Goal: Transaction & Acquisition: Purchase product/service

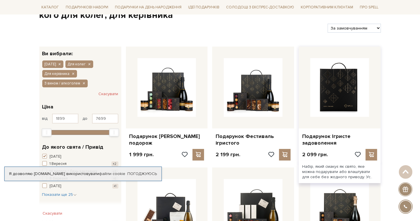
scroll to position [116, 0]
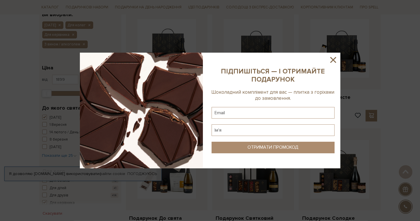
click at [331, 60] on icon at bounding box center [334, 60] width 10 height 10
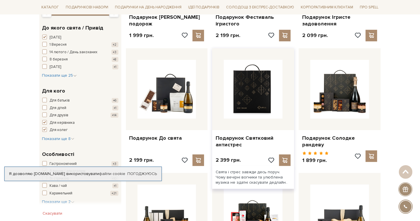
scroll to position [232, 0]
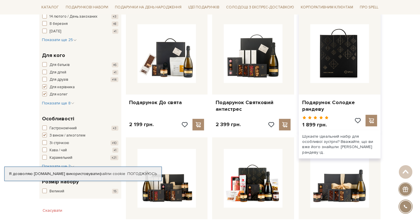
click at [347, 50] on img at bounding box center [340, 53] width 59 height 59
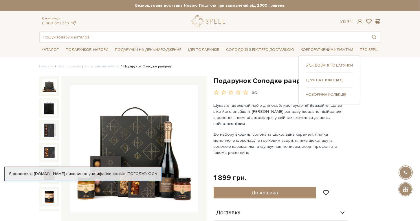
click at [336, 91] on ul "Брендовані подарунки Друк на шоколаді" at bounding box center [329, 80] width 47 height 34
click at [329, 93] on link "Новорічна колекція" at bounding box center [329, 94] width 47 height 5
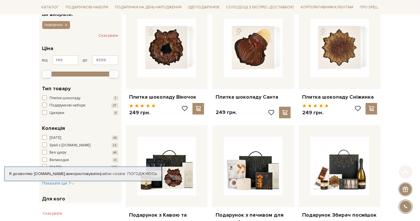
scroll to position [174, 0]
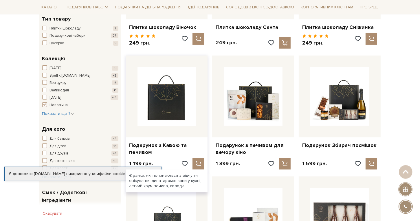
click at [173, 94] on img at bounding box center [167, 96] width 59 height 59
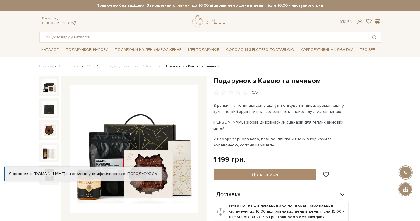
click at [110, 153] on img at bounding box center [134, 149] width 128 height 128
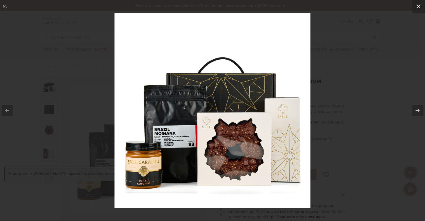
click at [419, 7] on icon at bounding box center [418, 6] width 4 height 4
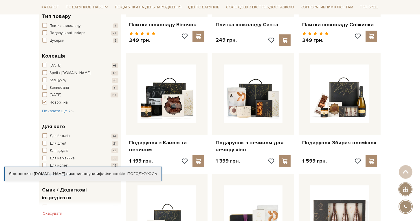
scroll to position [174, 0]
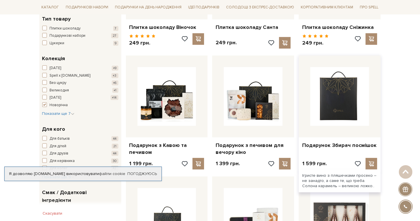
click at [346, 92] on img at bounding box center [340, 96] width 59 height 59
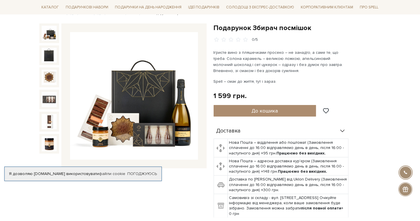
scroll to position [58, 0]
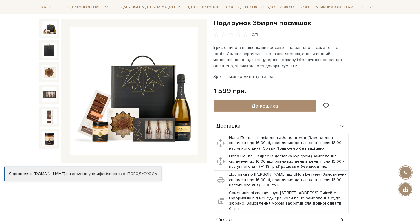
click at [149, 92] on img at bounding box center [134, 91] width 128 height 128
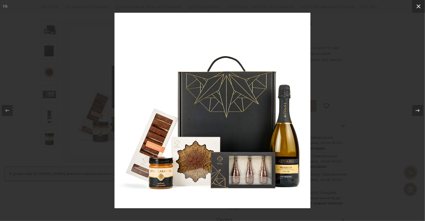
click at [419, 7] on icon at bounding box center [418, 6] width 7 height 7
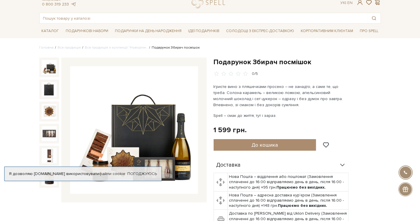
scroll to position [29, 0]
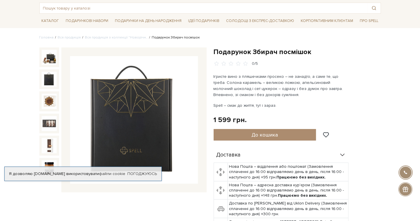
click at [47, 80] on img at bounding box center [49, 79] width 15 height 15
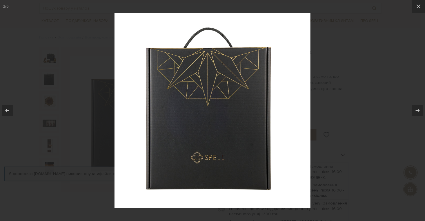
click at [49, 97] on div at bounding box center [212, 110] width 425 height 221
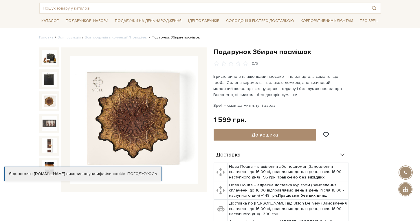
click at [49, 101] on img at bounding box center [49, 101] width 15 height 15
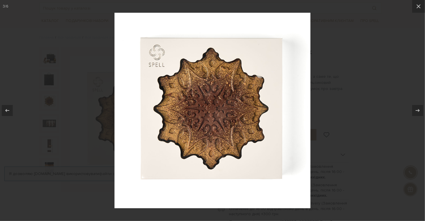
click at [48, 123] on div at bounding box center [212, 110] width 425 height 221
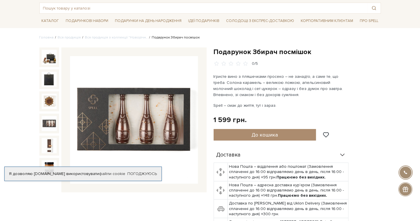
click at [48, 123] on img at bounding box center [49, 123] width 15 height 15
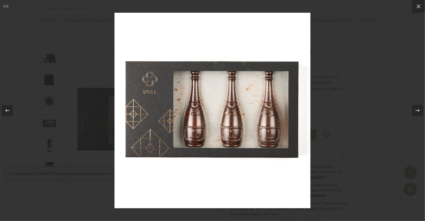
click at [48, 123] on div at bounding box center [212, 110] width 425 height 221
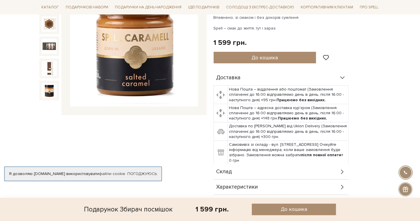
scroll to position [203, 0]
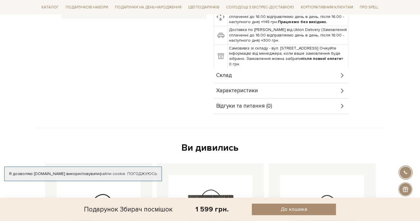
click at [295, 92] on div "Характеристики" at bounding box center [281, 90] width 135 height 15
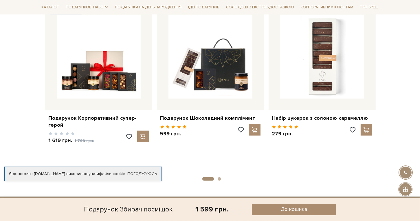
scroll to position [695, 0]
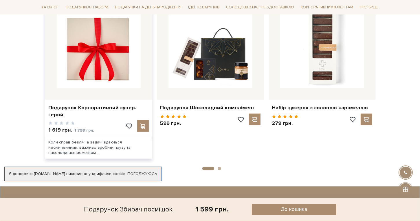
click at [97, 75] on img at bounding box center [99, 46] width 84 height 84
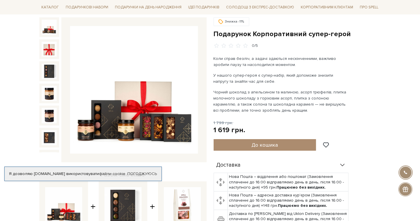
scroll to position [29, 0]
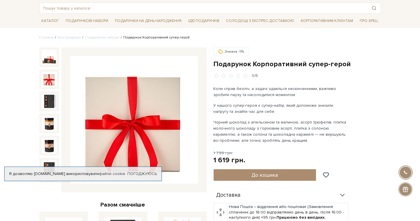
click at [48, 75] on img at bounding box center [49, 79] width 15 height 15
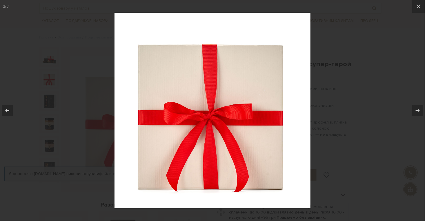
click at [46, 58] on div at bounding box center [212, 110] width 425 height 221
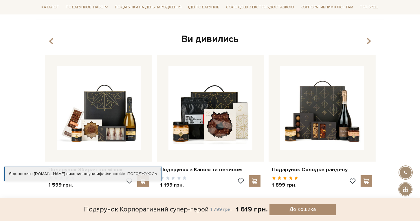
scroll to position [406, 0]
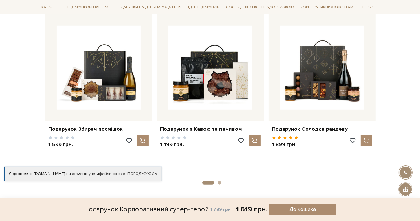
click at [220, 181] on button "2" at bounding box center [219, 182] width 3 height 3
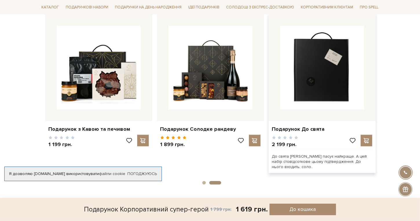
click at [322, 71] on img at bounding box center [322, 68] width 84 height 84
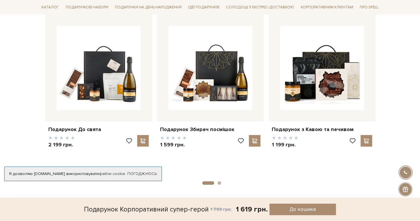
click at [406, 187] on div at bounding box center [406, 190] width 14 height 14
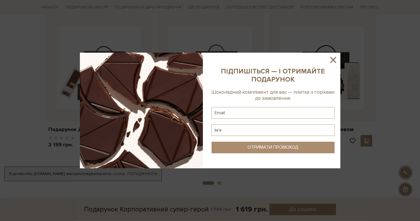
click at [331, 58] on icon at bounding box center [334, 60] width 6 height 6
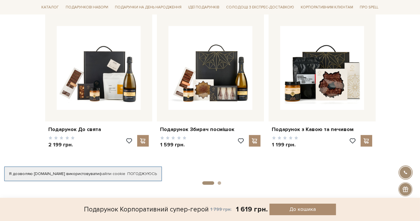
click at [404, 172] on div at bounding box center [406, 172] width 13 height 13
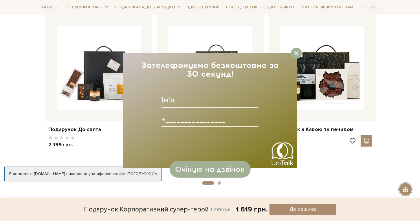
click at [195, 103] on input at bounding box center [210, 100] width 97 height 15
type input "[PERSON_NAME]"
click at [191, 122] on input at bounding box center [210, 119] width 97 height 15
type input "[PHONE_NUMBER]____"
type input "[PERSON_NAME][EMAIL_ADDRESS][DOMAIN_NAME]"
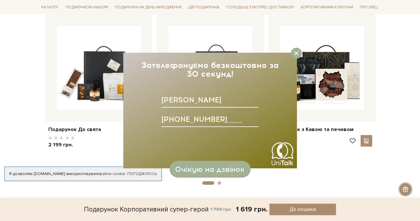
type input "[PHONE_NUMBER]____"
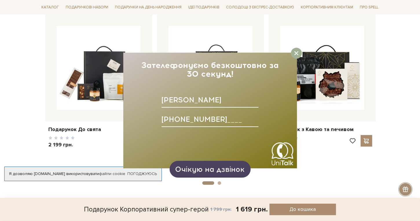
click at [225, 169] on span "Очікую на дзвінок" at bounding box center [210, 169] width 70 height 9
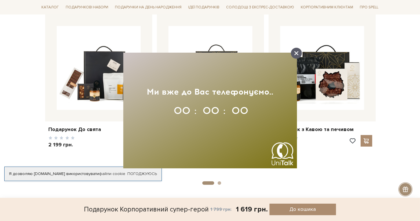
click at [297, 52] on icon at bounding box center [297, 53] width 4 height 4
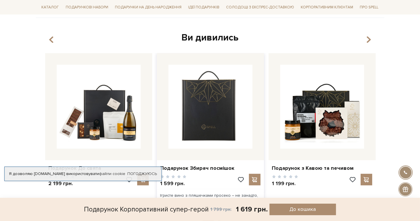
scroll to position [289, 0]
